Goal: Navigation & Orientation: Find specific page/section

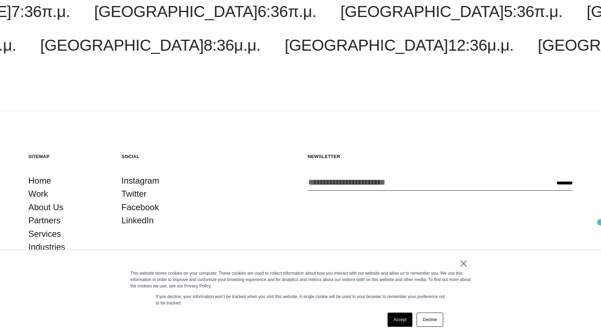
scroll to position [1939, 0]
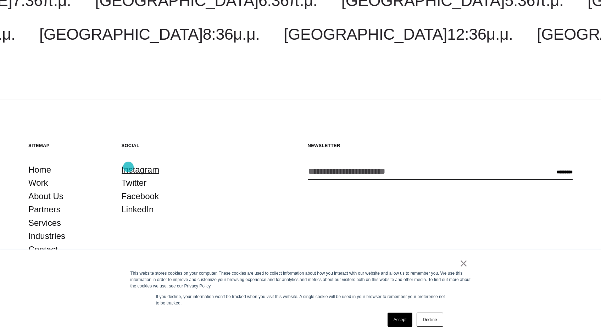
click at [128, 167] on link "Instagram" at bounding box center [141, 169] width 38 height 13
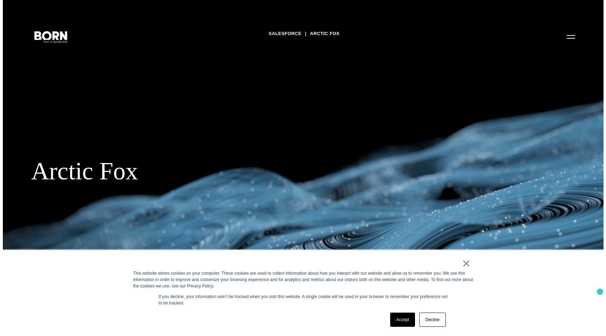
scroll to position [18, 0]
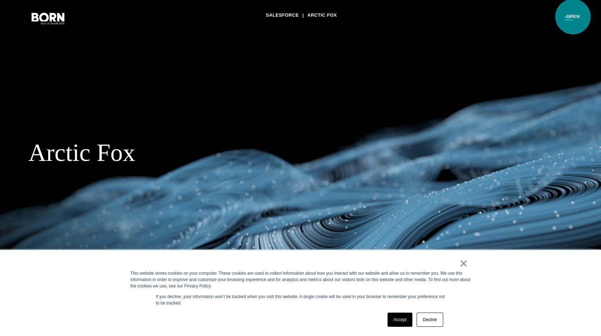
click at [573, 17] on button "Primary Menu" at bounding box center [568, 18] width 17 height 15
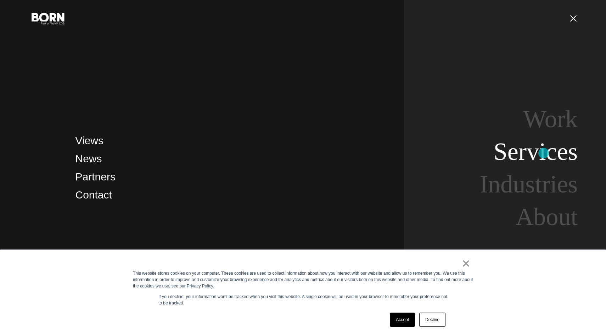
click at [544, 153] on link "Services" at bounding box center [536, 151] width 84 height 27
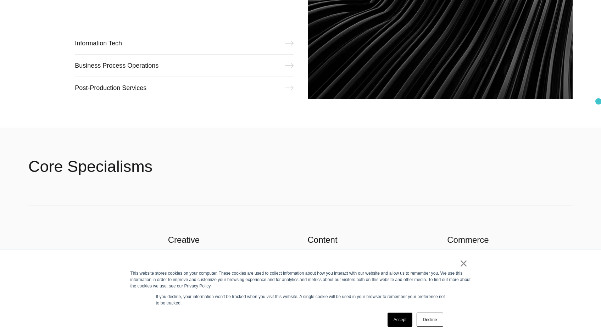
scroll to position [1080, 0]
